Goal: Information Seeking & Learning: Check status

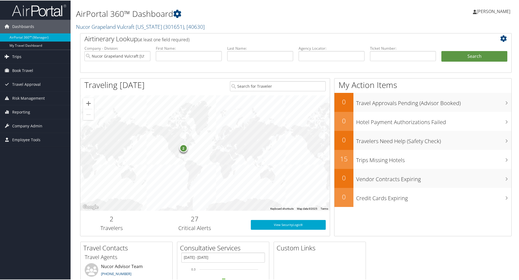
click at [13, 57] on span "Trips" at bounding box center [16, 56] width 9 height 14
click at [24, 152] on span "Reporting" at bounding box center [21, 152] width 18 height 14
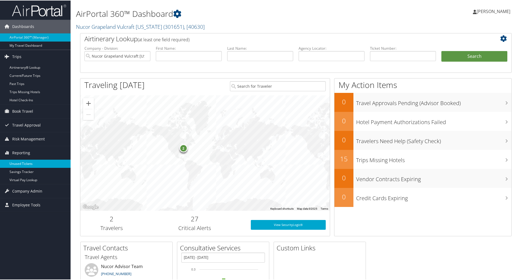
click at [21, 159] on link "Unused Tickets" at bounding box center [35, 163] width 71 height 8
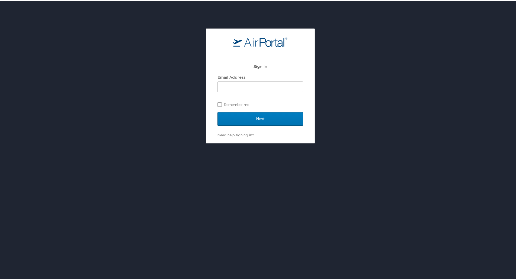
click at [31, 164] on div "Sign In Email Address Remember me Next Need help signing in? Forgot password? H…" at bounding box center [260, 167] width 521 height 280
click at [258, 85] on input "Email Address" at bounding box center [260, 85] width 85 height 10
type input "SGREEN@VULCRAFT-TX.COM"
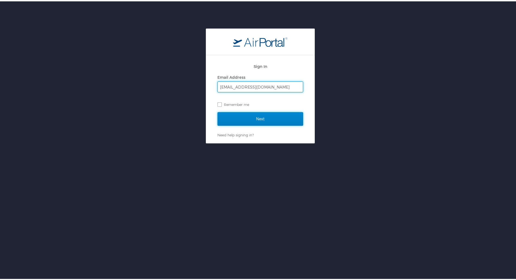
click at [248, 115] on input "Next" at bounding box center [261, 118] width 86 height 14
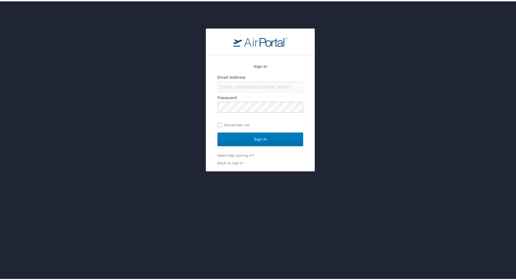
drag, startPoint x: 113, startPoint y: 59, endPoint x: 314, endPoint y: 36, distance: 203.2
click at [114, 59] on div "Sign In Email Address SGREEN@VULCRAFT-TX.COM Password Remember me Sign In Need …" at bounding box center [260, 98] width 521 height 143
click at [228, 186] on div "Sign In Email Address SGREEN@VULCRAFT-TX.COM Password Remember me Sign In Need …" at bounding box center [260, 167] width 521 height 280
click at [218, 123] on label "Remember me" at bounding box center [261, 123] width 86 height 8
click at [218, 123] on input "Remember me" at bounding box center [220, 123] width 4 height 4
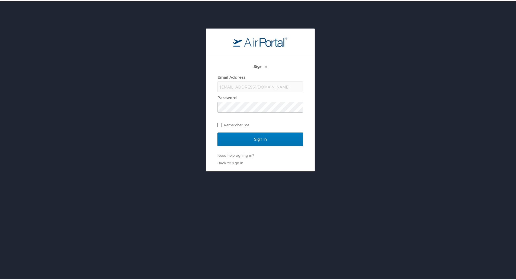
checkbox input "true"
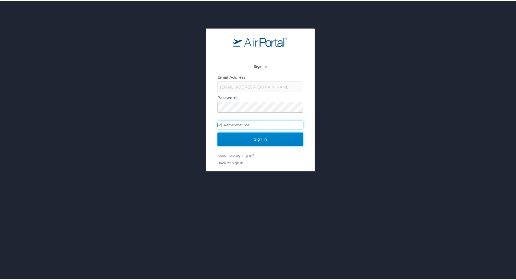
click at [236, 134] on input "Sign In" at bounding box center [261, 138] width 86 height 14
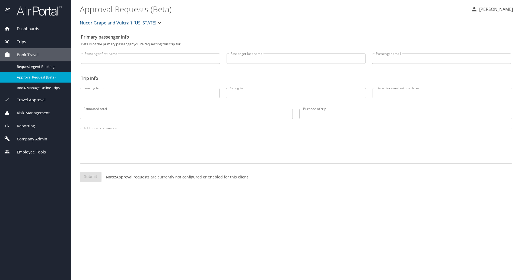
click at [27, 126] on span "Reporting" at bounding box center [22, 126] width 25 height 6
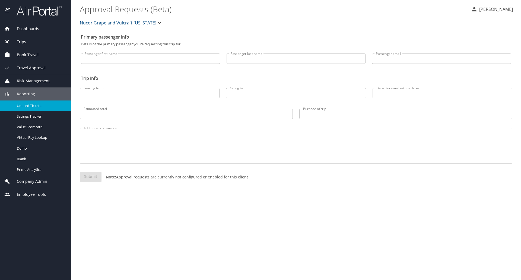
click at [28, 106] on span "Unused Tickets" at bounding box center [41, 105] width 48 height 5
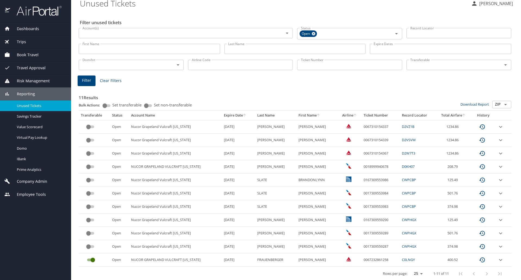
scroll to position [9, 0]
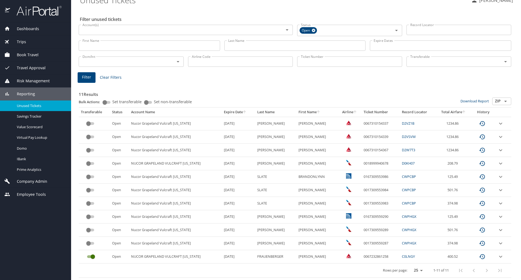
click at [166, 91] on h3 "11 Results" at bounding box center [295, 92] width 432 height 9
click at [497, 127] on icon "expand row" at bounding box center [500, 123] width 7 height 7
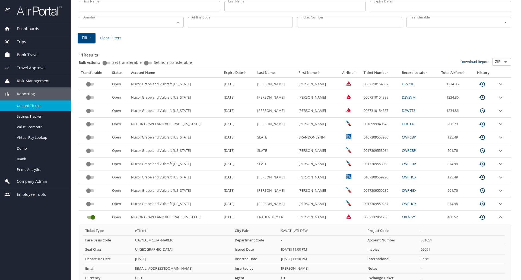
scroll to position [54, 0]
